Goal: Task Accomplishment & Management: Use online tool/utility

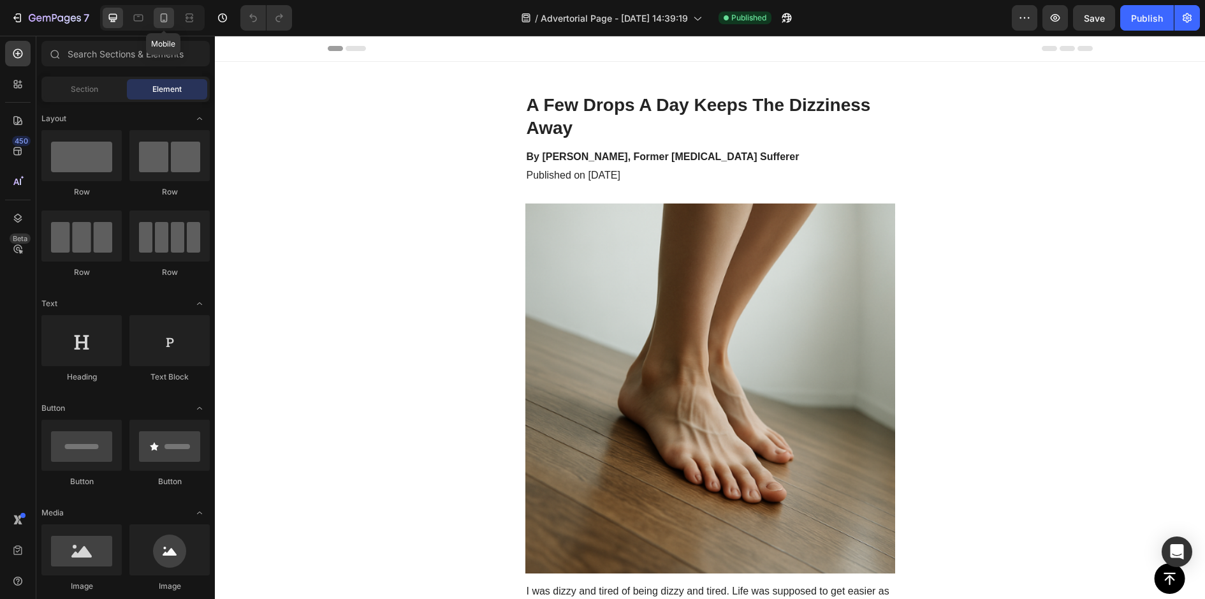
click at [163, 12] on icon at bounding box center [164, 17] width 13 height 13
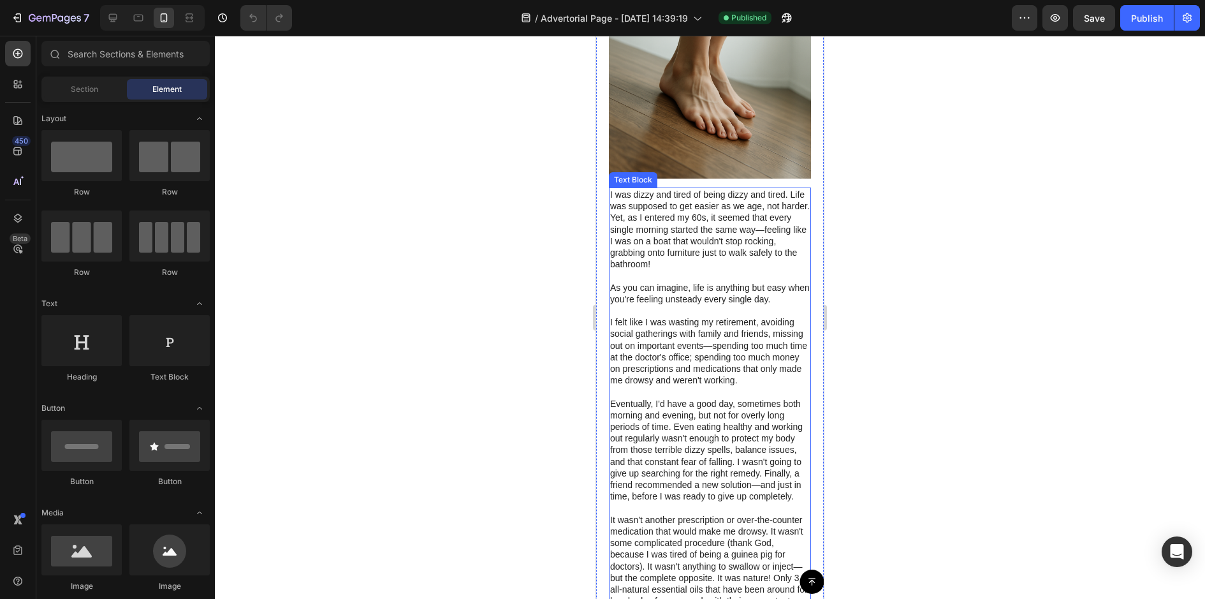
scroll to position [211, 0]
click at [695, 112] on img at bounding box center [710, 79] width 202 height 202
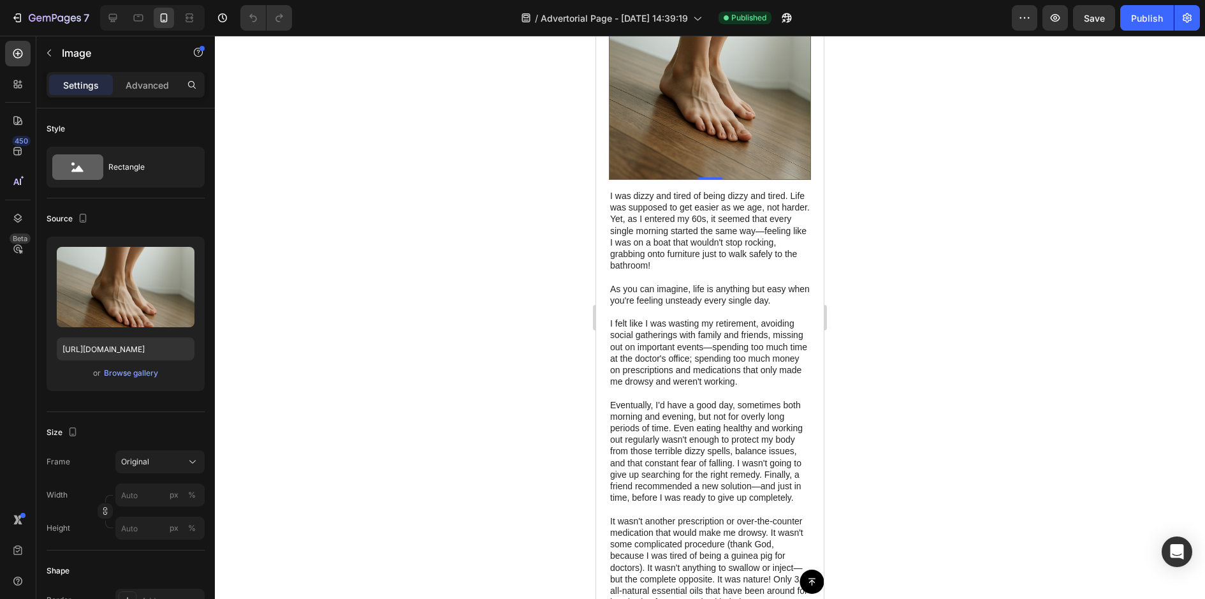
click at [702, 141] on img at bounding box center [710, 79] width 202 height 202
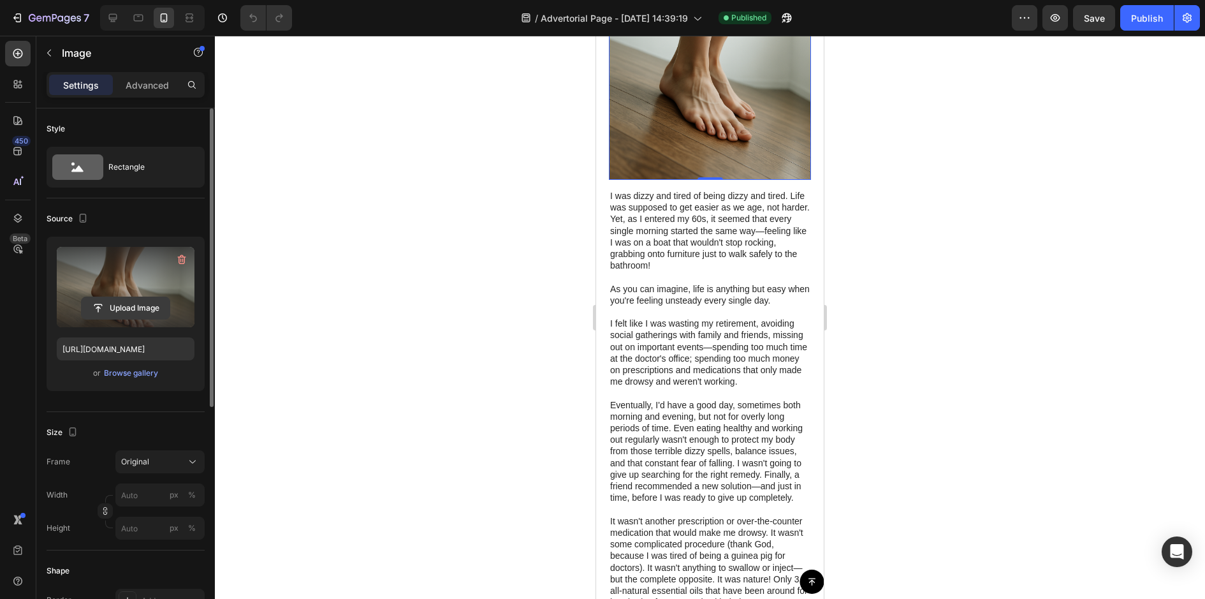
click at [130, 305] on input "file" at bounding box center [126, 308] width 88 height 22
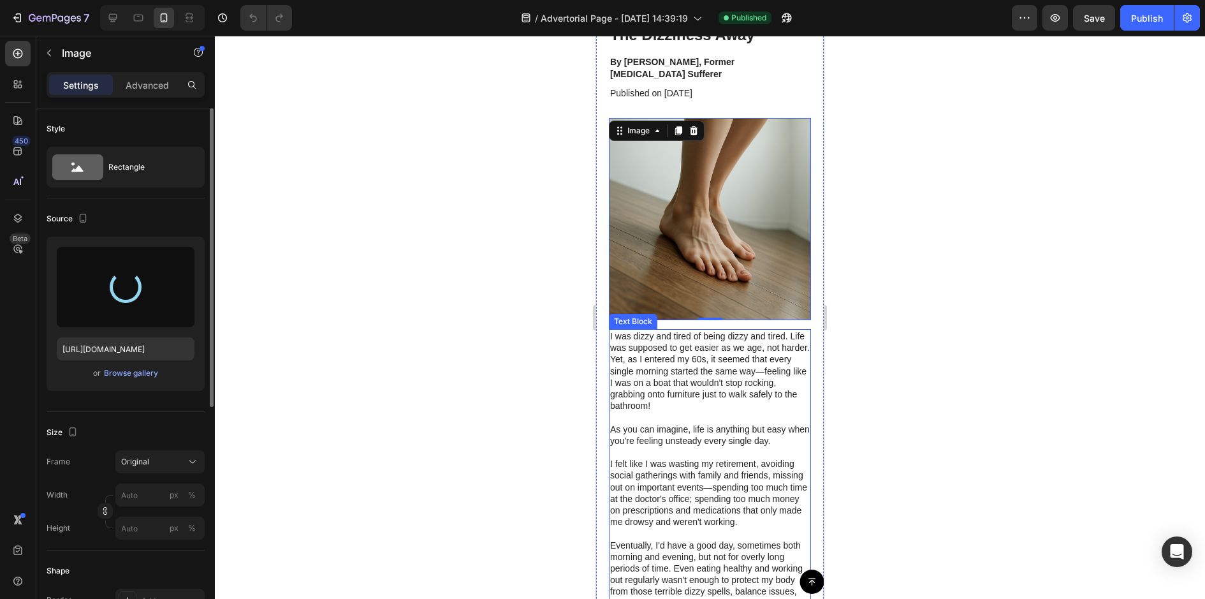
scroll to position [70, 0]
type input "[URL][DOMAIN_NAME]"
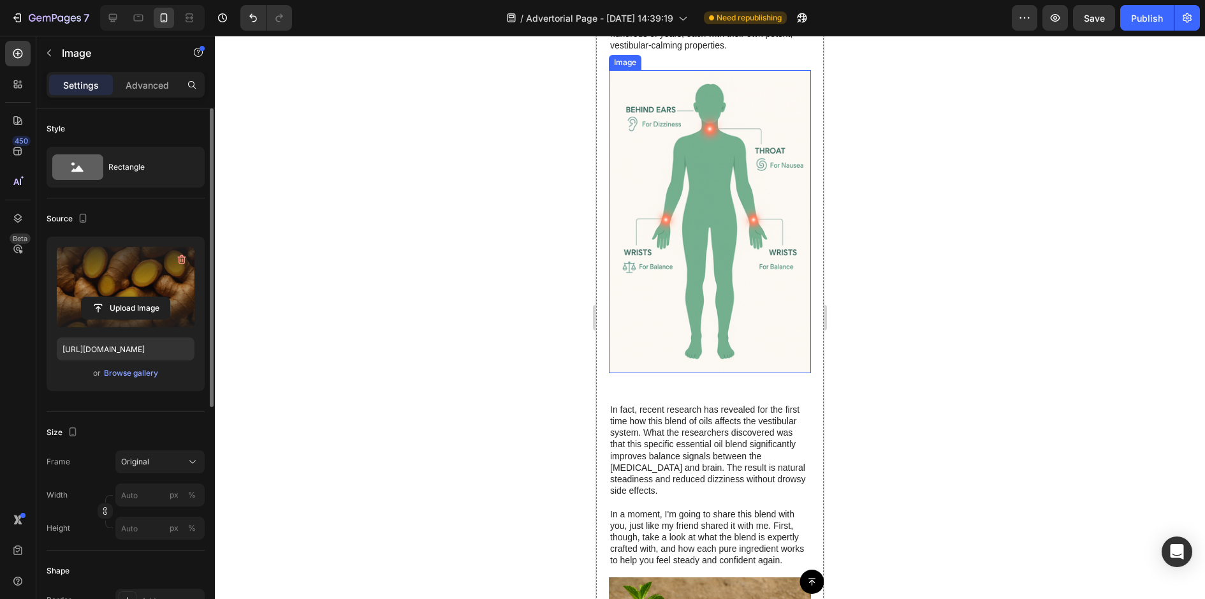
scroll to position [716, 0]
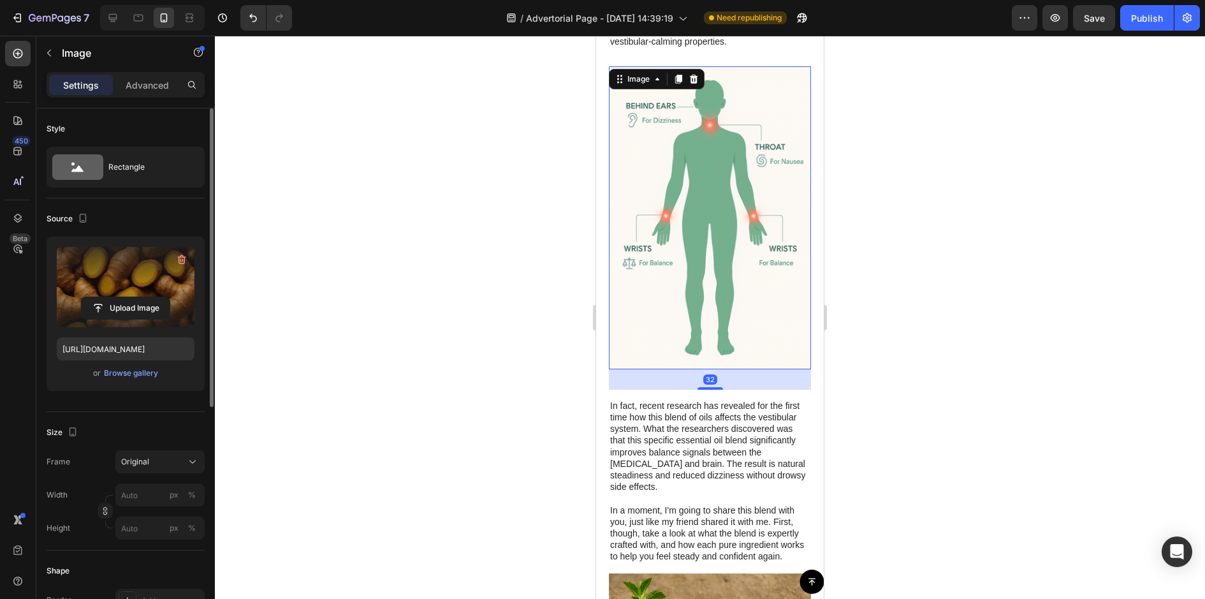
click at [765, 325] on img at bounding box center [710, 217] width 202 height 303
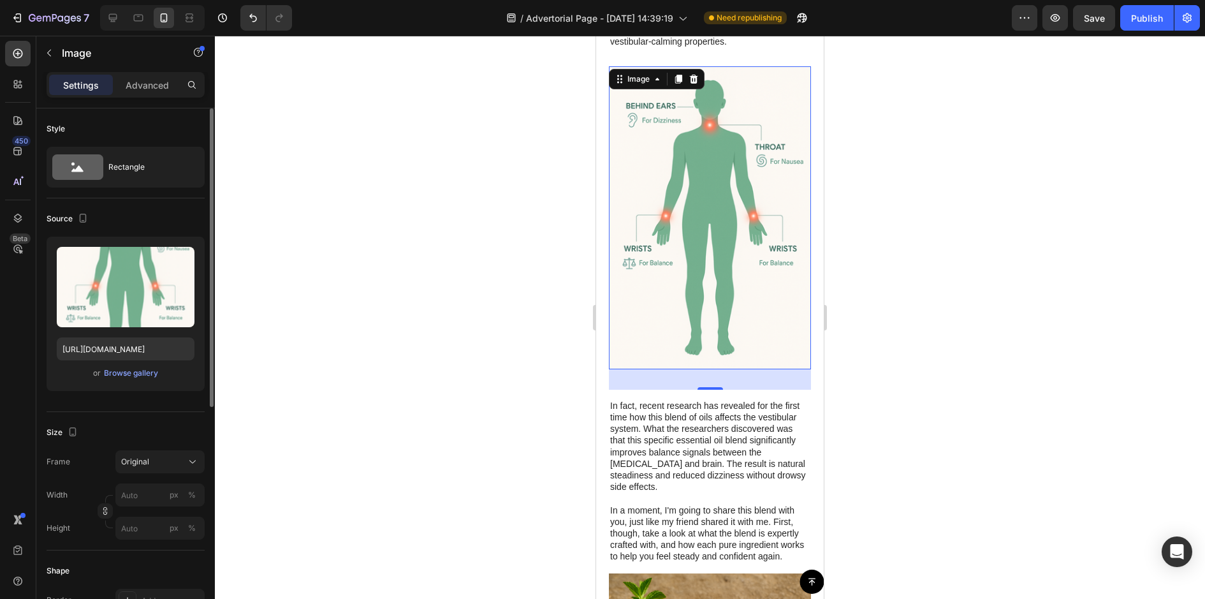
click at [737, 372] on div "32" at bounding box center [710, 379] width 202 height 20
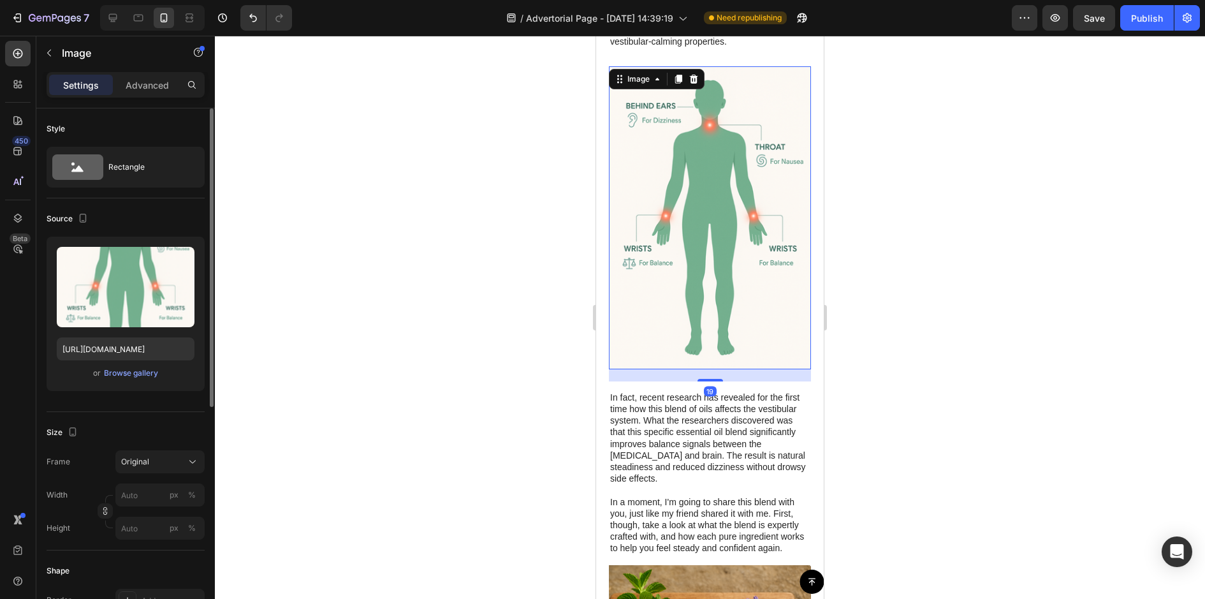
drag, startPoint x: 713, startPoint y: 376, endPoint x: 716, endPoint y: 362, distance: 13.6
click at [715, 379] on div at bounding box center [711, 380] width 26 height 3
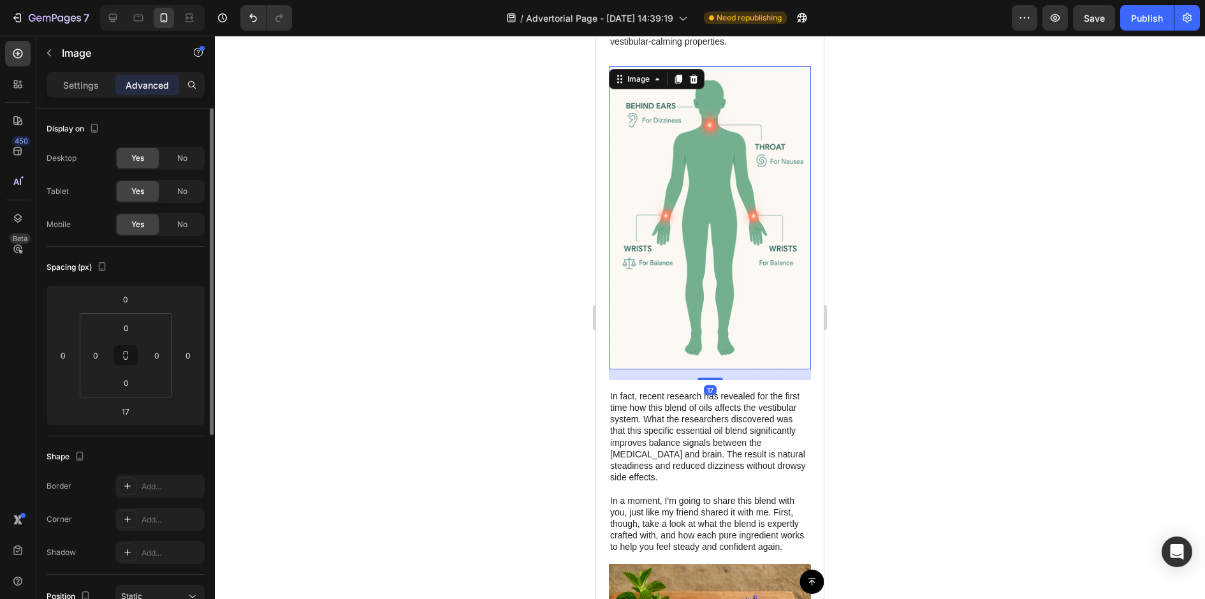
click at [869, 202] on div at bounding box center [710, 317] width 990 height 563
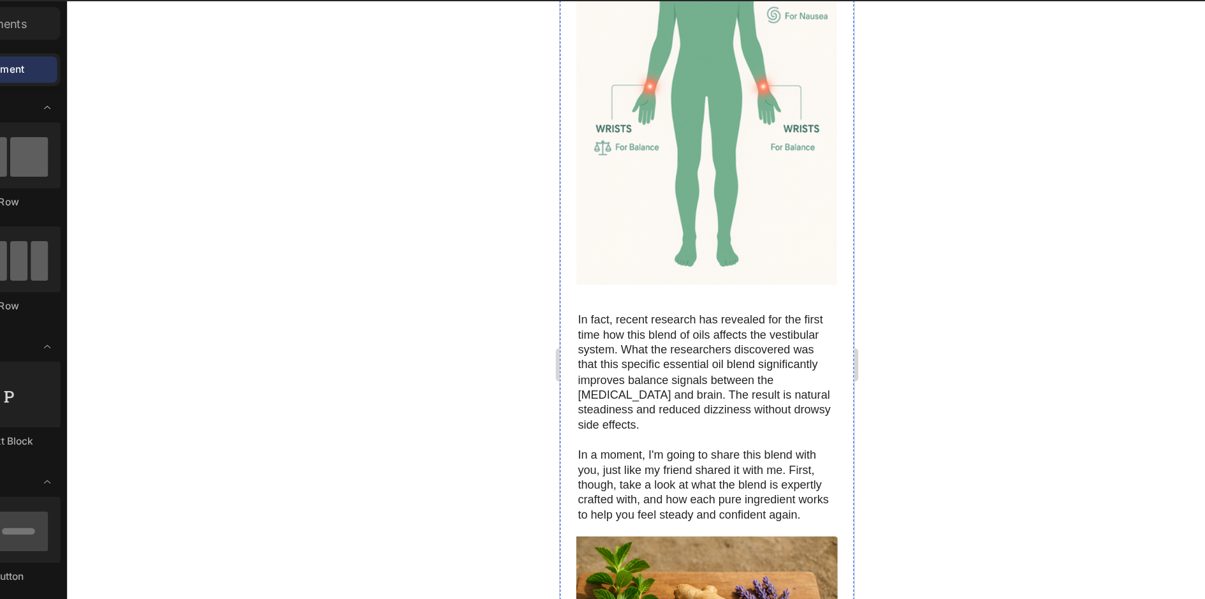
scroll to position [831, 0]
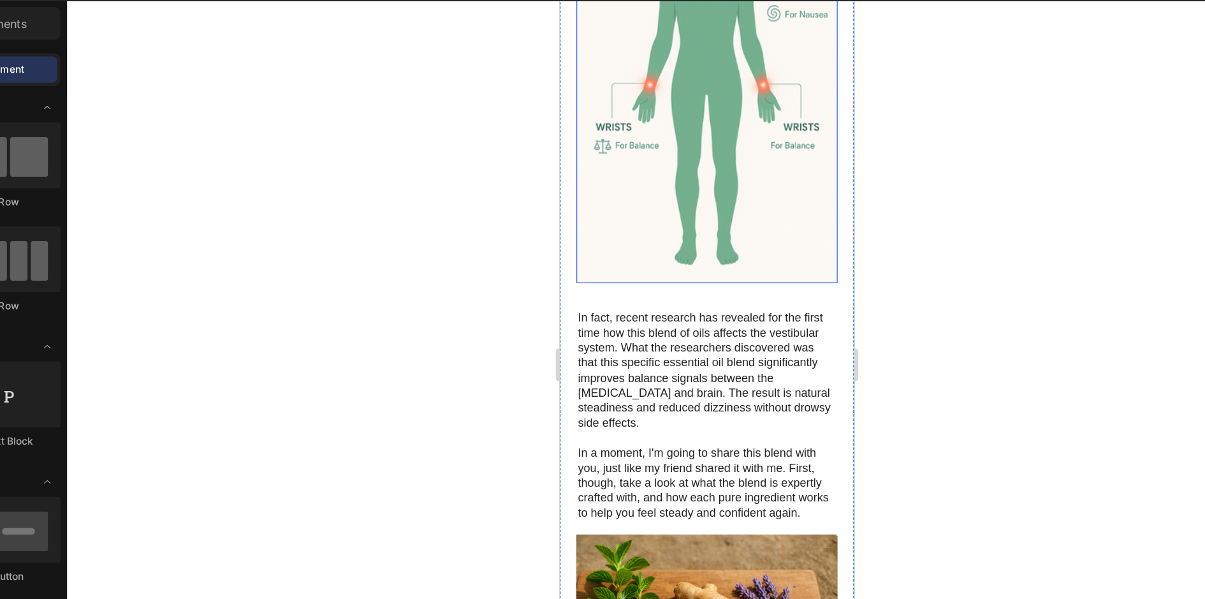
click at [699, 159] on img at bounding box center [674, 67] width 202 height 303
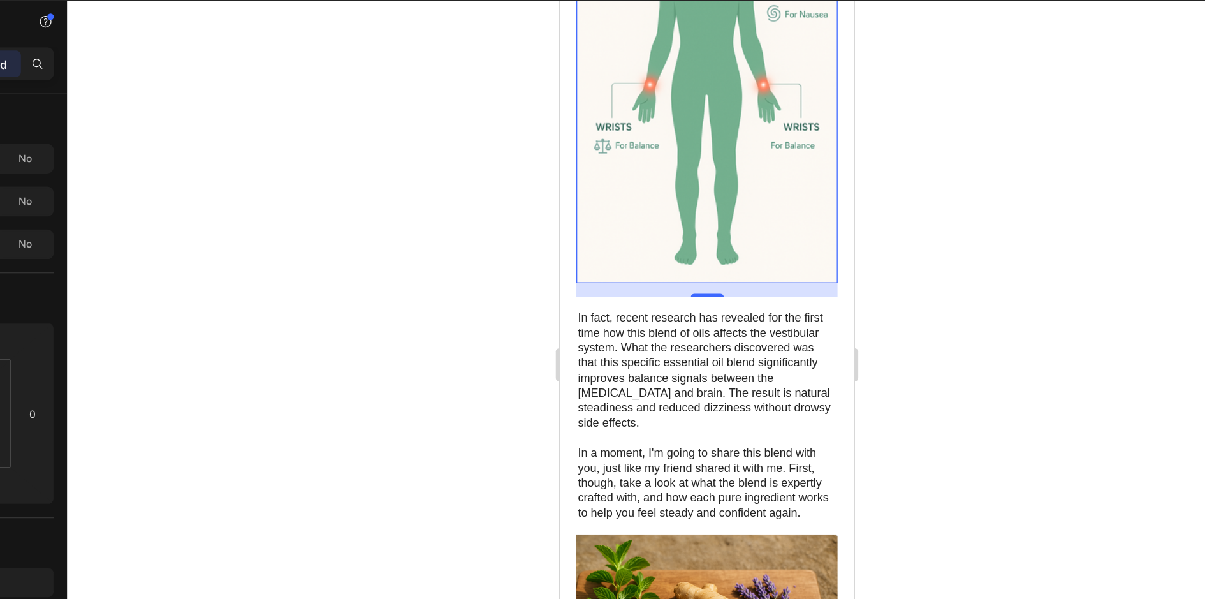
click at [621, 158] on img at bounding box center [674, 67] width 202 height 303
click at [343, 247] on div at bounding box center [710, 317] width 990 height 563
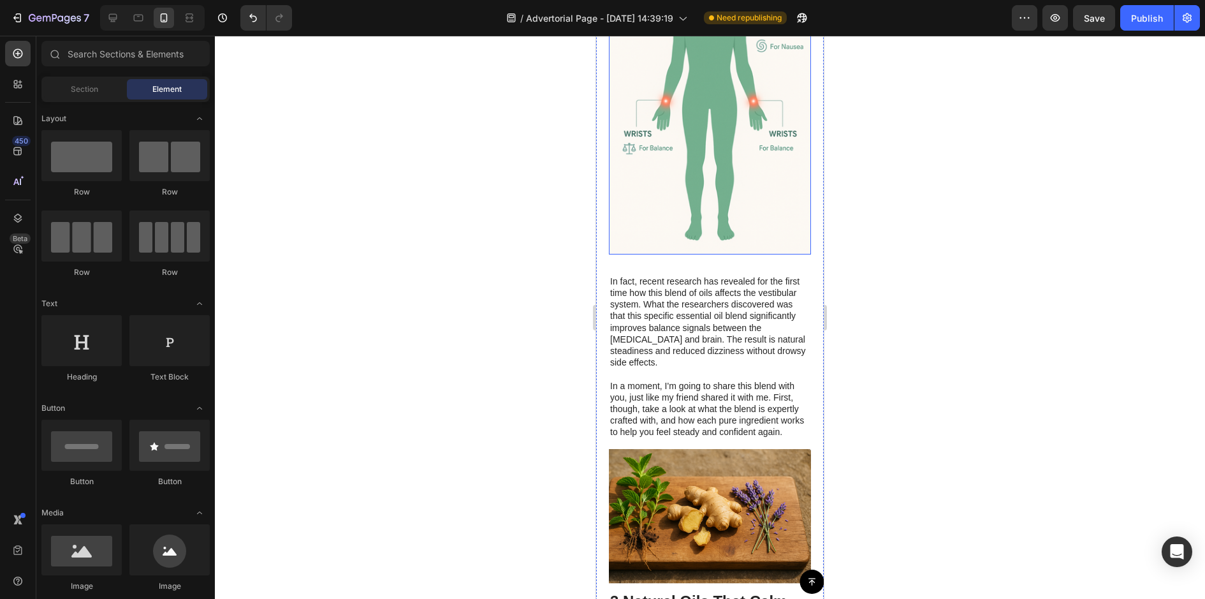
click at [664, 200] on img at bounding box center [710, 103] width 202 height 303
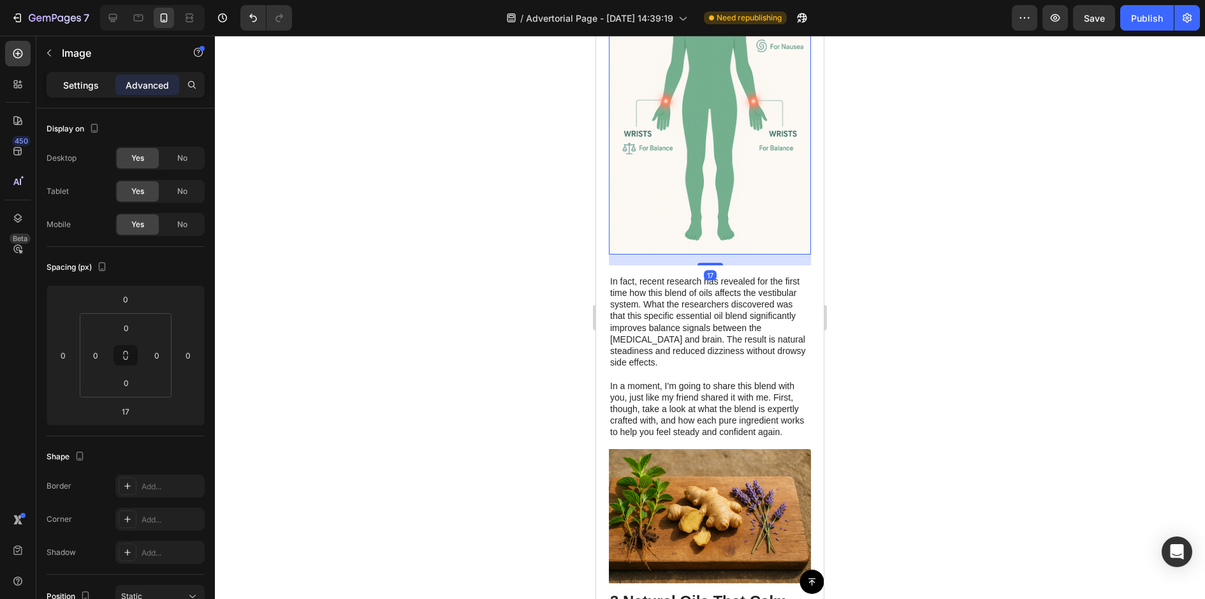
click at [65, 91] on div "Settings" at bounding box center [81, 85] width 64 height 20
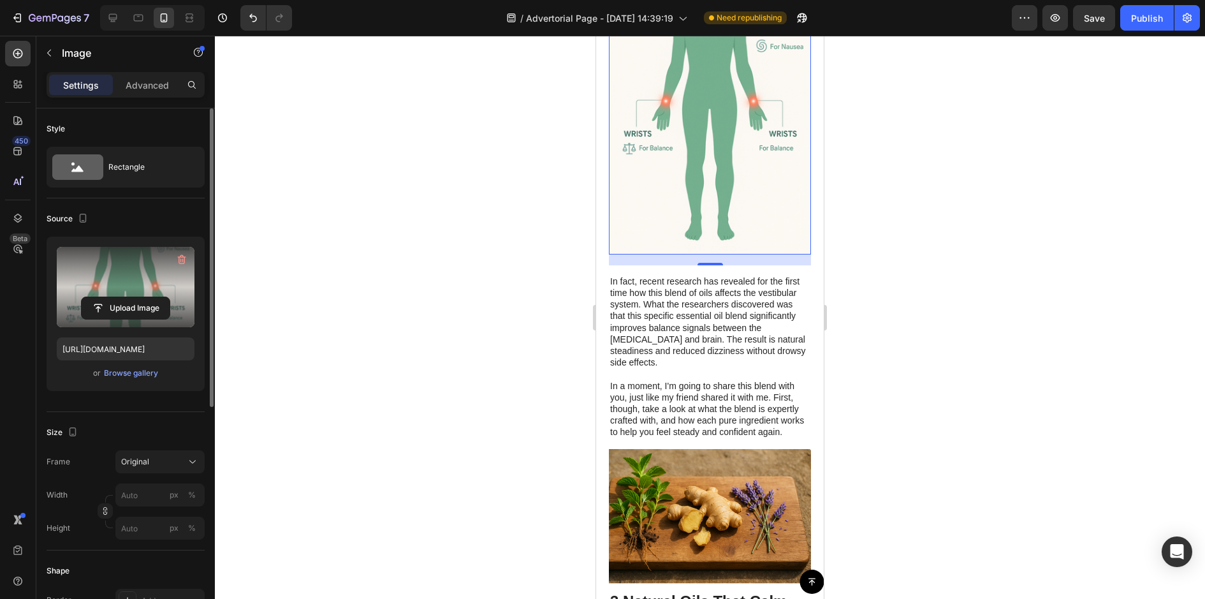
click at [124, 263] on label at bounding box center [126, 287] width 138 height 80
click at [124, 297] on input "file" at bounding box center [126, 308] width 88 height 22
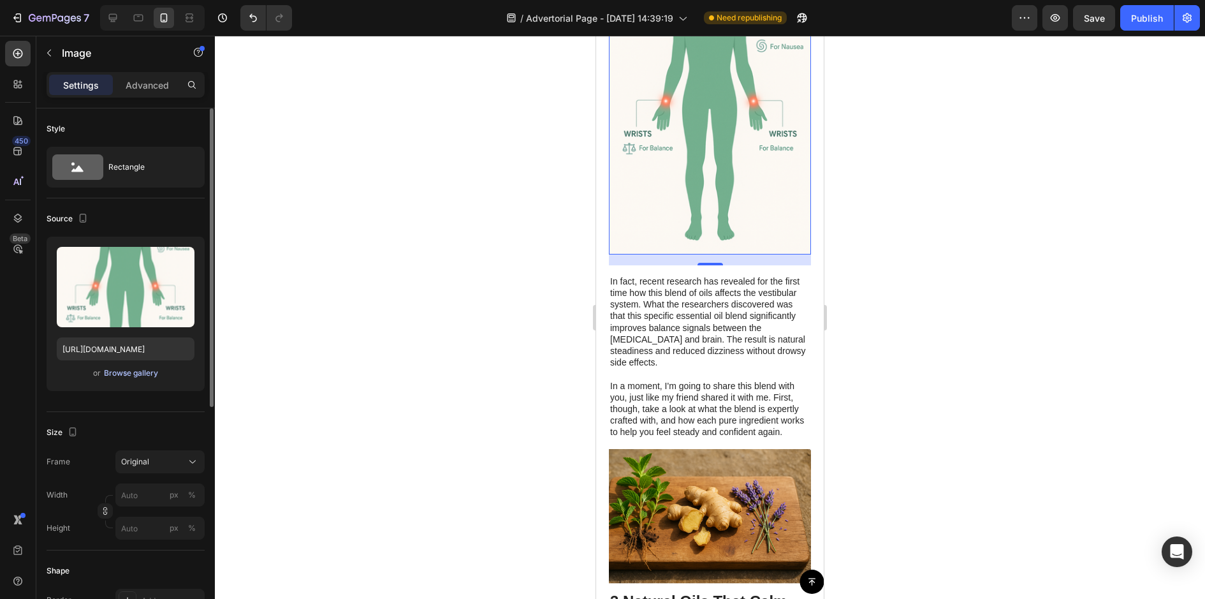
click at [132, 372] on div "Browse gallery" at bounding box center [131, 372] width 54 height 11
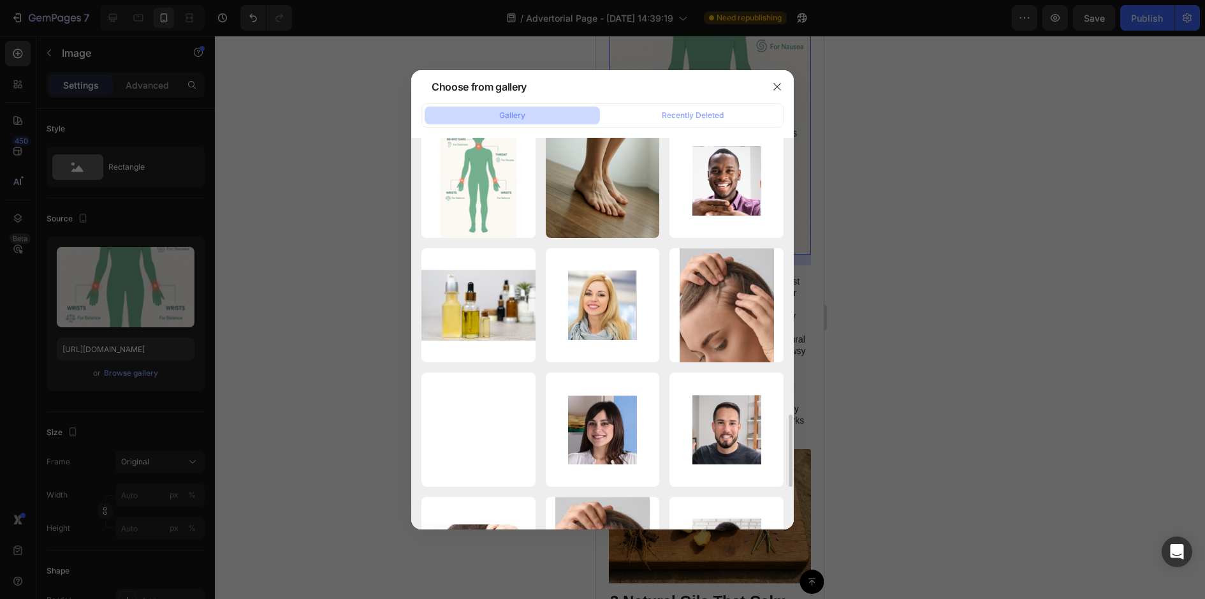
scroll to position [1514, 0]
click at [313, 282] on div at bounding box center [602, 299] width 1205 height 599
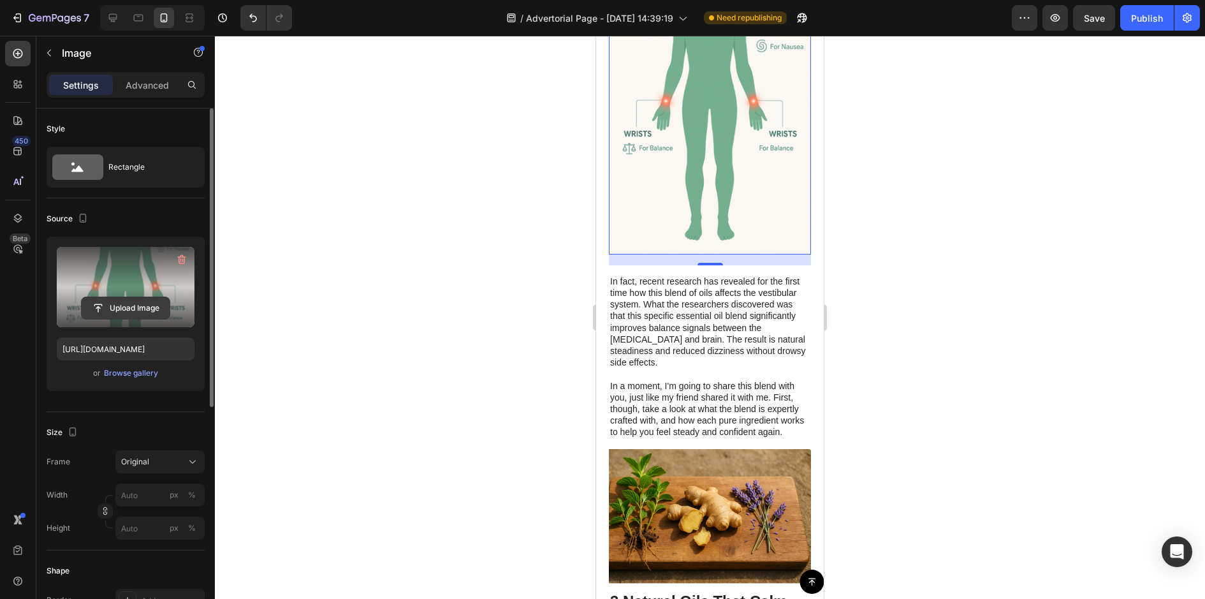
click at [143, 315] on input "file" at bounding box center [126, 308] width 88 height 22
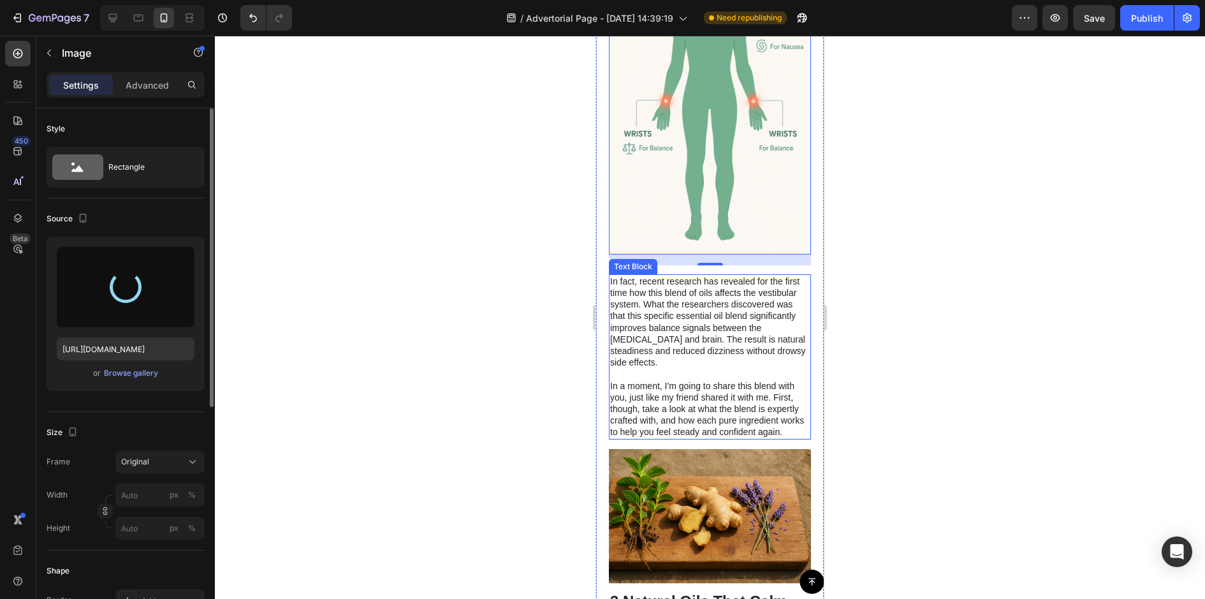
type input "[URL][DOMAIN_NAME]"
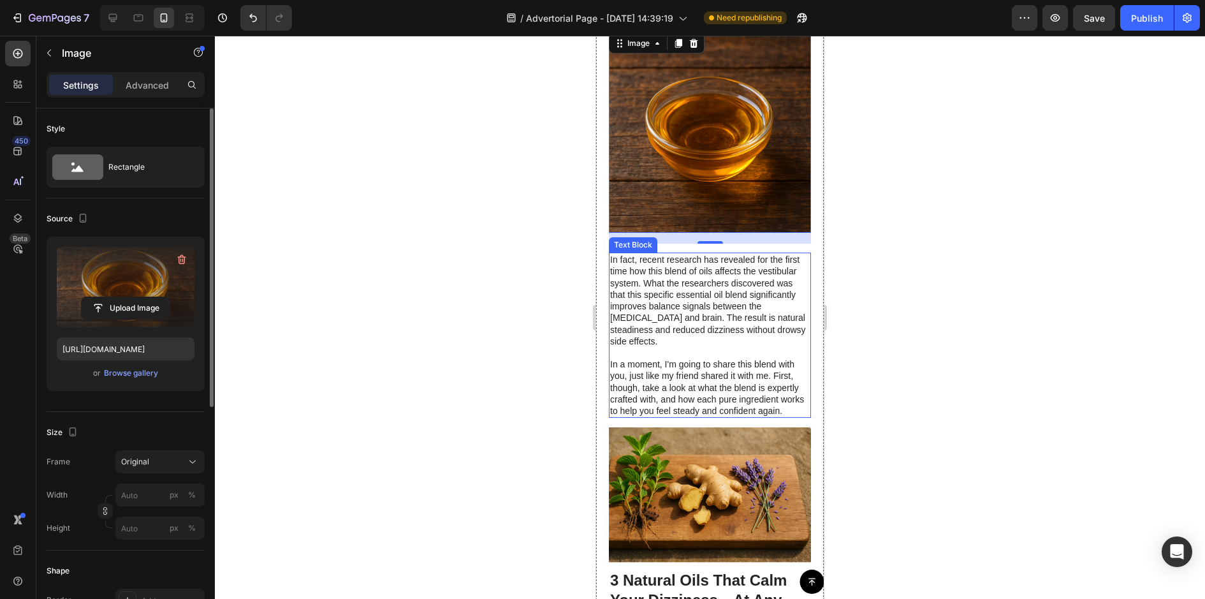
scroll to position [745, 0]
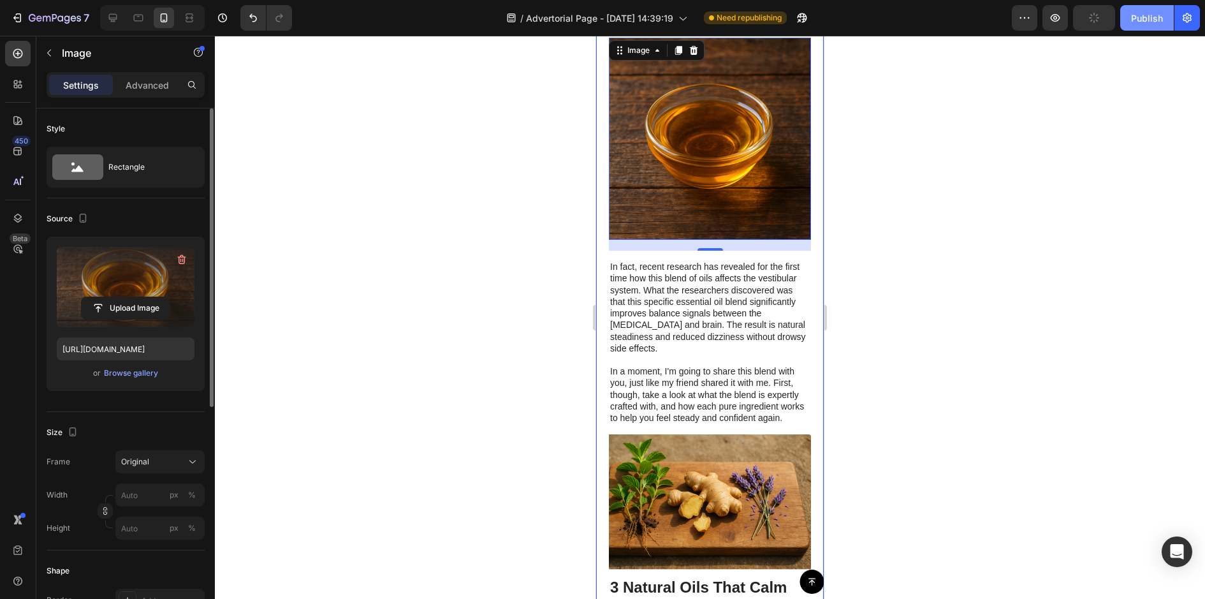
click at [1152, 21] on div "Publish" at bounding box center [1147, 17] width 32 height 13
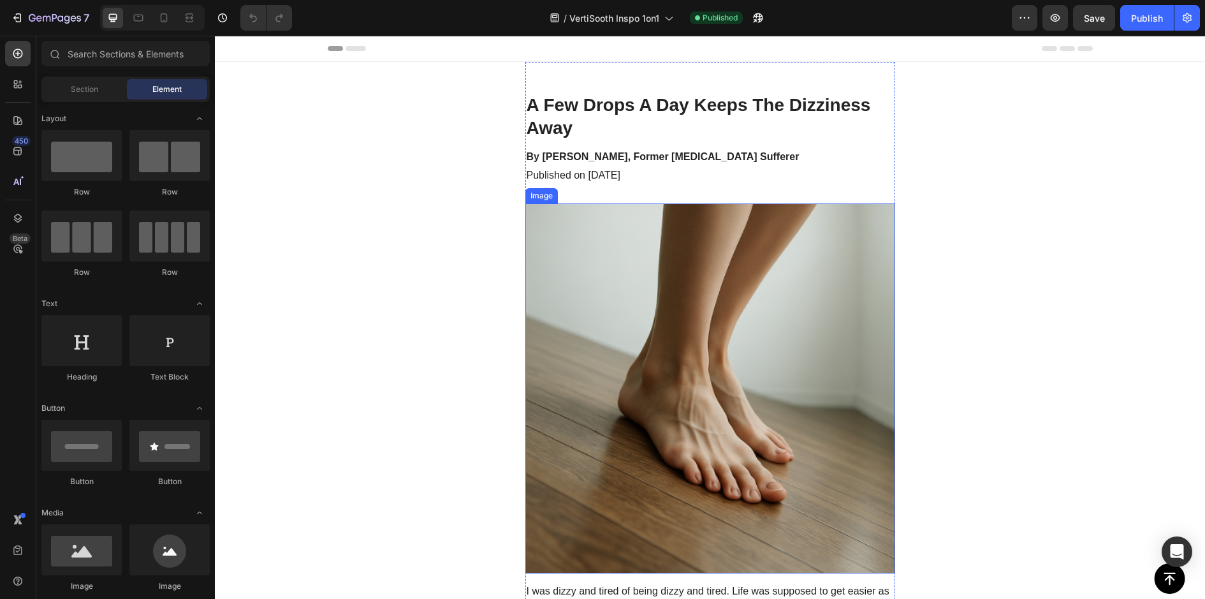
click at [656, 300] on img at bounding box center [711, 388] width 370 height 370
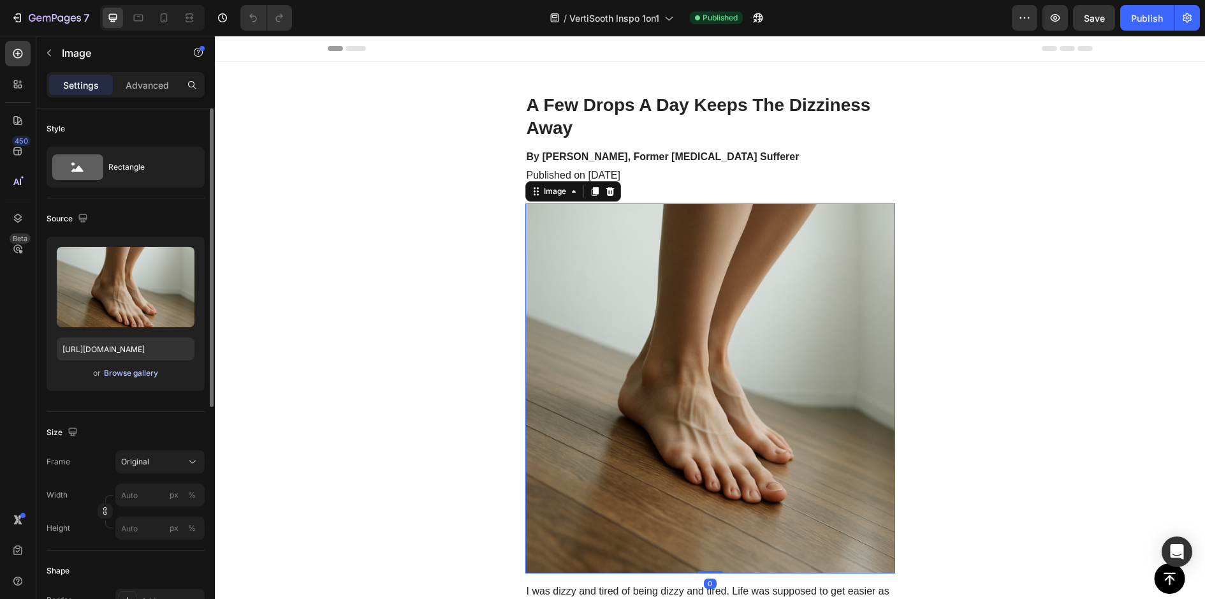
click at [126, 371] on div "Browse gallery" at bounding box center [131, 372] width 54 height 11
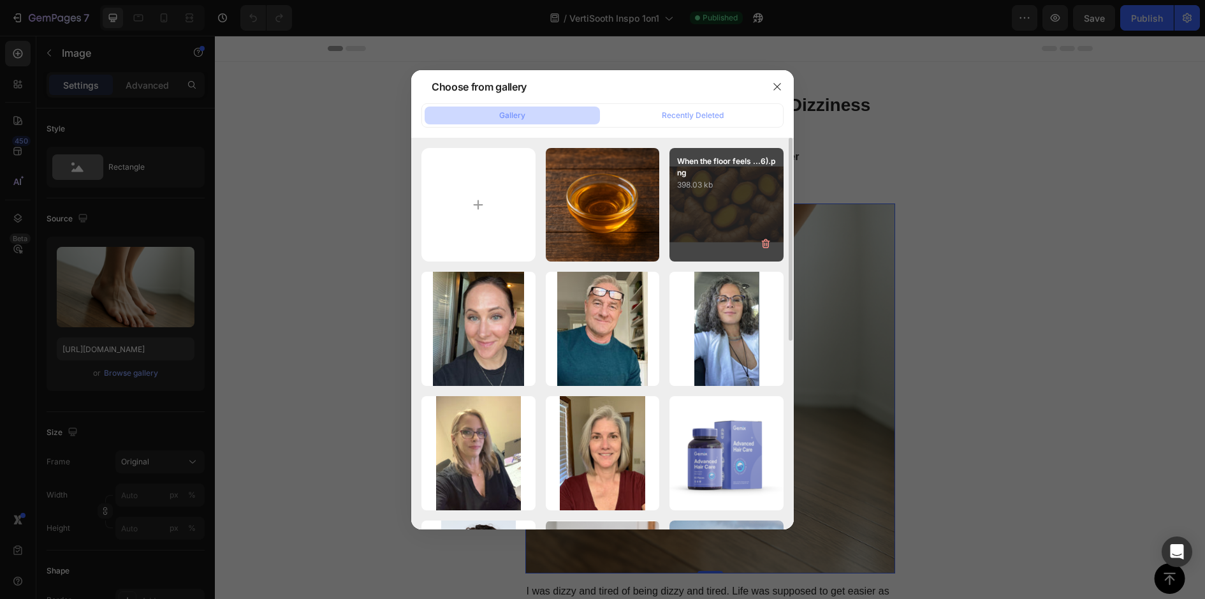
click at [716, 190] on p "398.03 kb" at bounding box center [726, 185] width 99 height 13
type input "[URL][DOMAIN_NAME]"
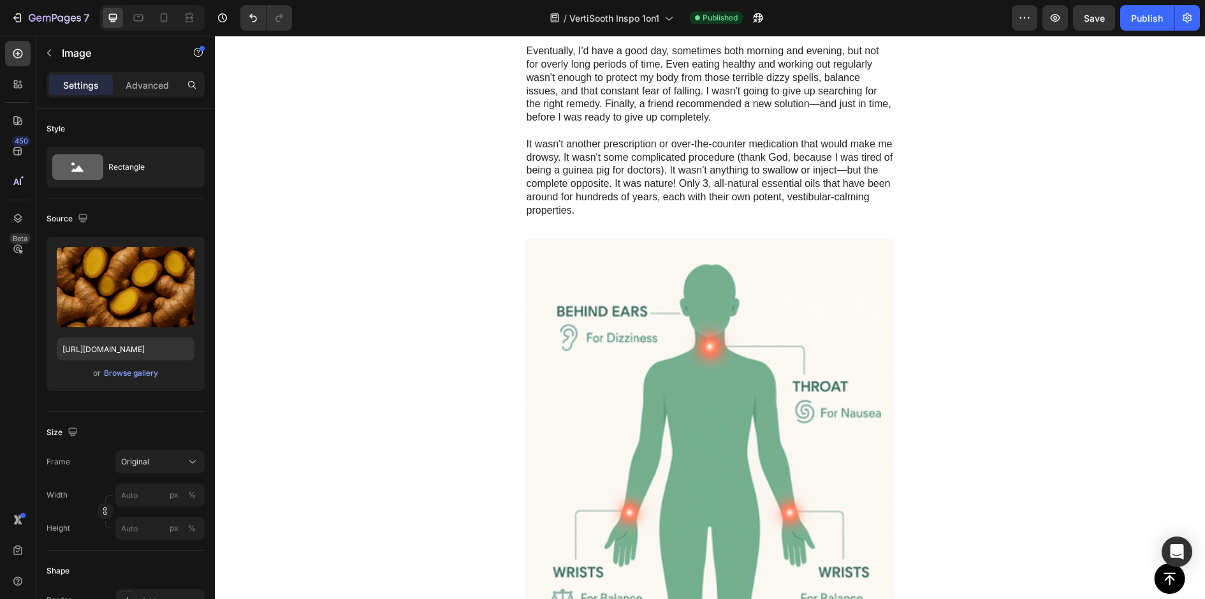
scroll to position [611, 0]
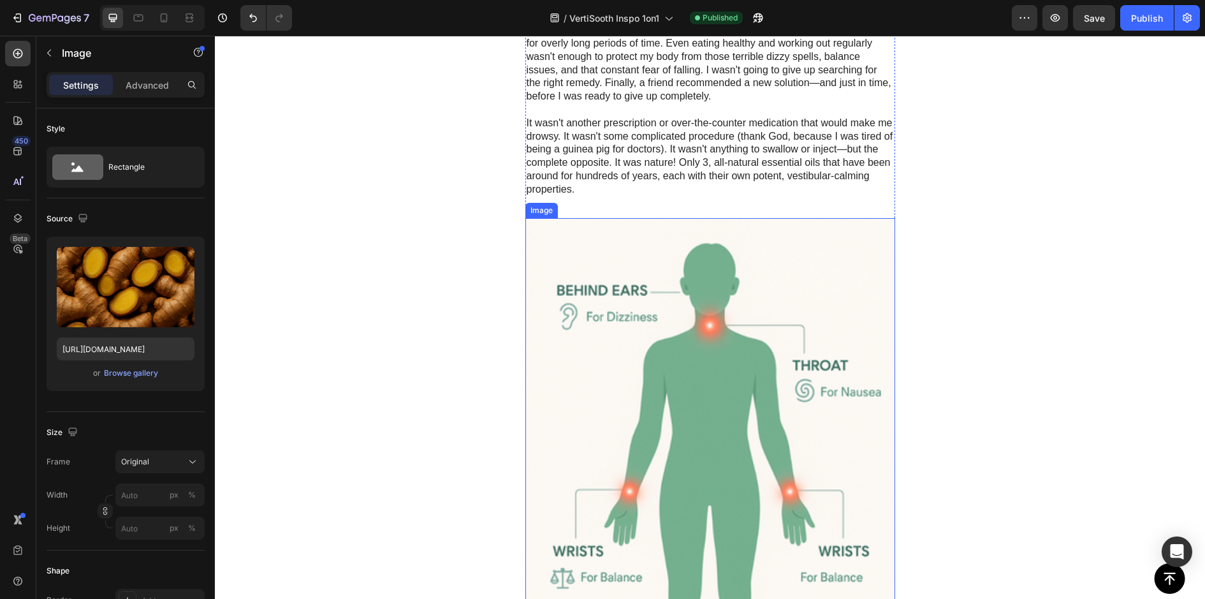
click at [673, 290] on img at bounding box center [711, 495] width 370 height 554
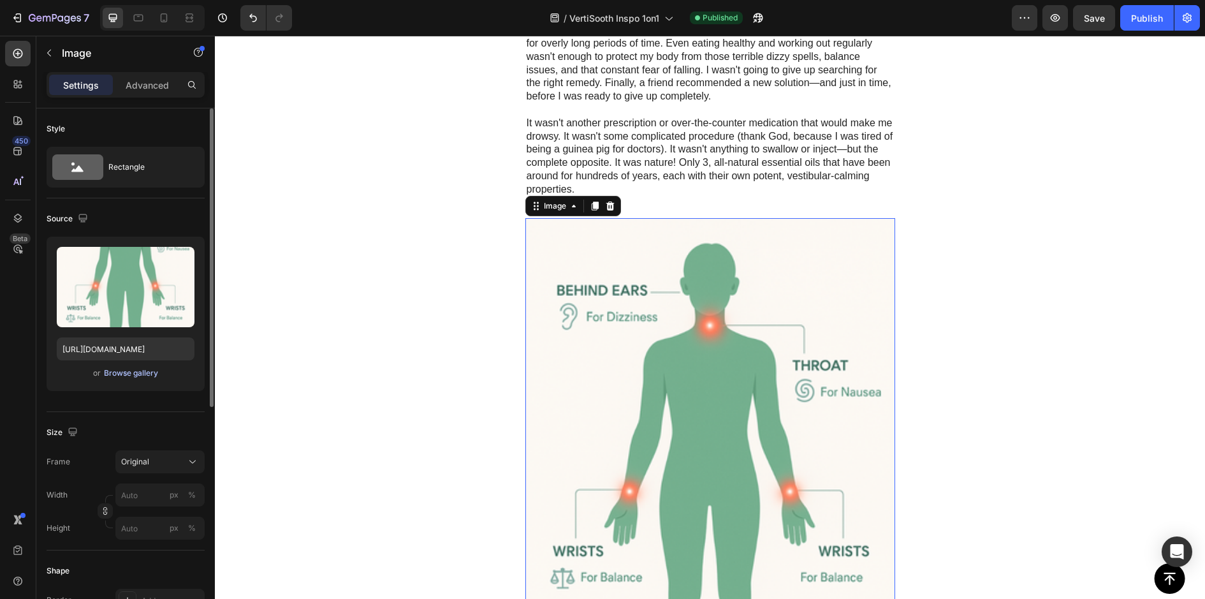
click at [133, 372] on div "Browse gallery" at bounding box center [131, 372] width 54 height 11
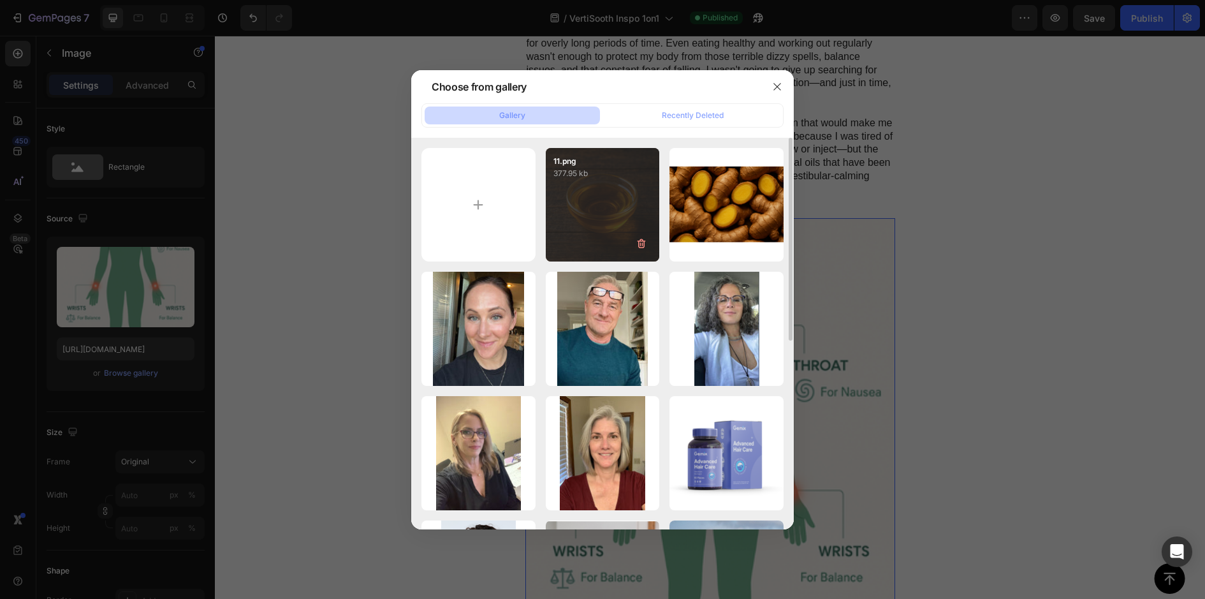
click at [622, 209] on div "11.png 377.95 kb" at bounding box center [603, 205] width 114 height 114
type input "[URL][DOMAIN_NAME]"
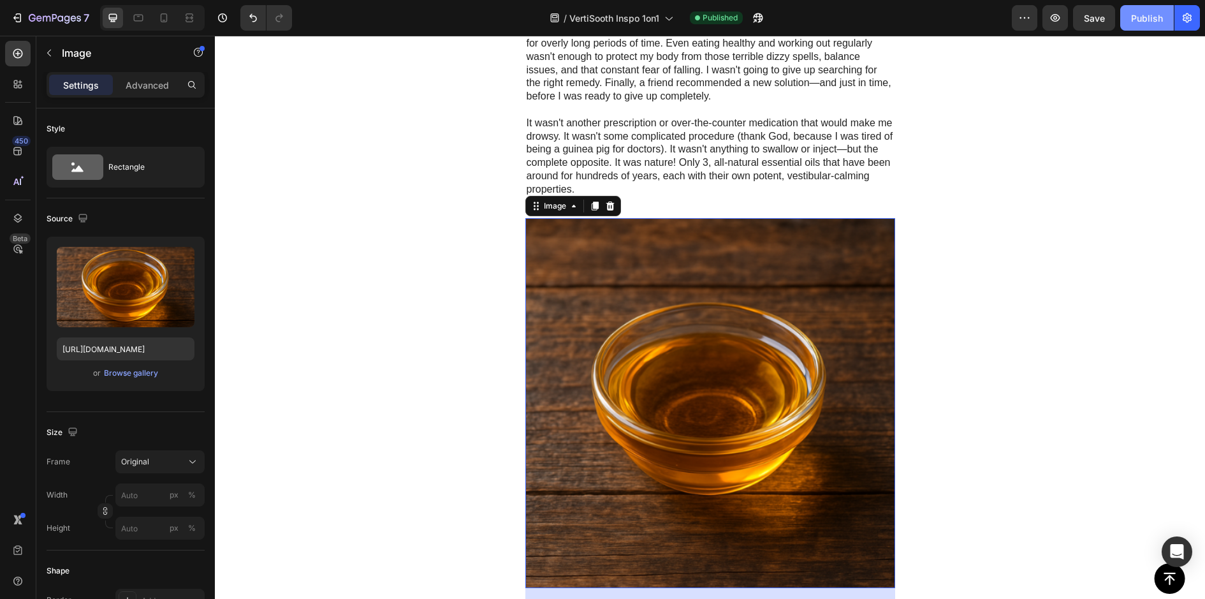
click at [1155, 27] on button "Publish" at bounding box center [1148, 18] width 54 height 26
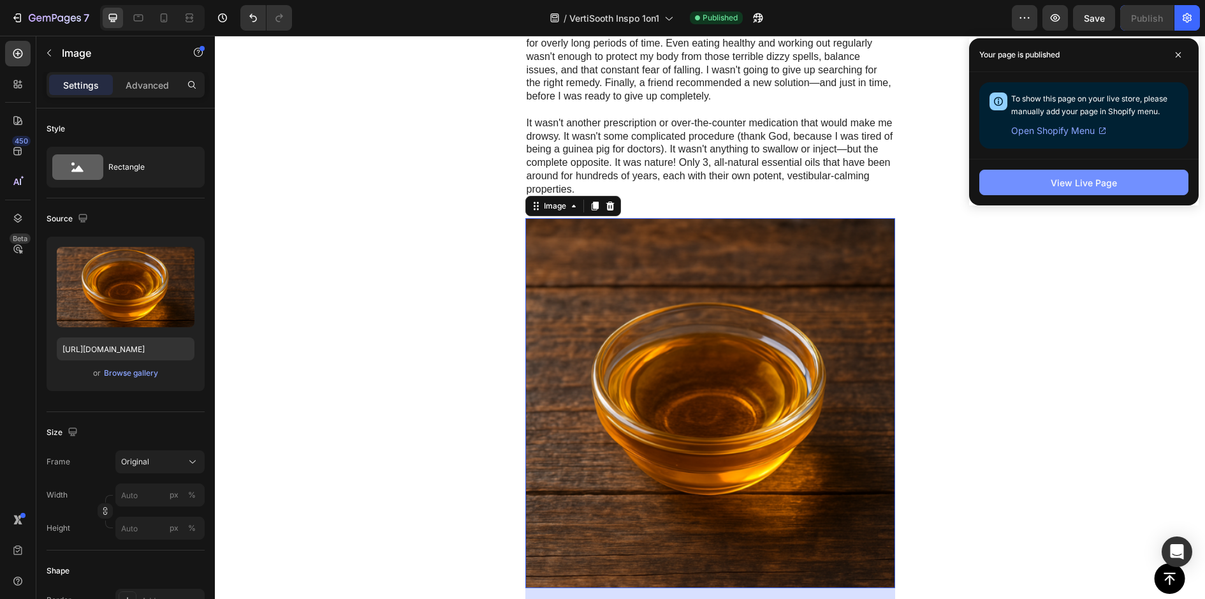
click at [1003, 193] on button "View Live Page" at bounding box center [1084, 183] width 209 height 26
